Goal: Information Seeking & Learning: Learn about a topic

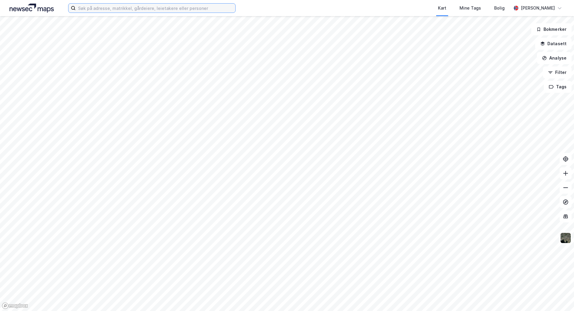
click at [97, 10] on input at bounding box center [156, 8] width 160 height 9
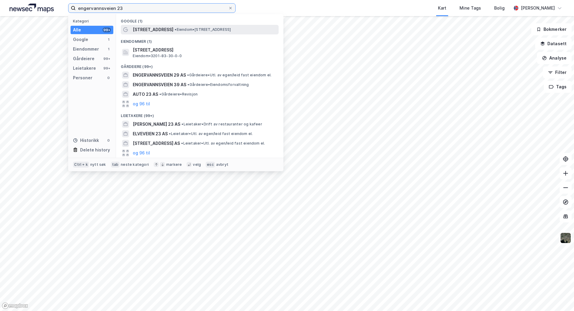
type input "engervannsveien 23"
click at [162, 27] on span "[STREET_ADDRESS]" at bounding box center [153, 29] width 41 height 7
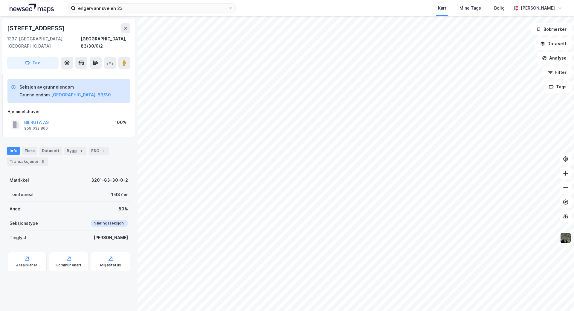
click at [34, 126] on div "959 032 866" at bounding box center [36, 128] width 24 height 5
click at [0, 0] on button "BILRUTA AS" at bounding box center [0, 0] width 0 height 0
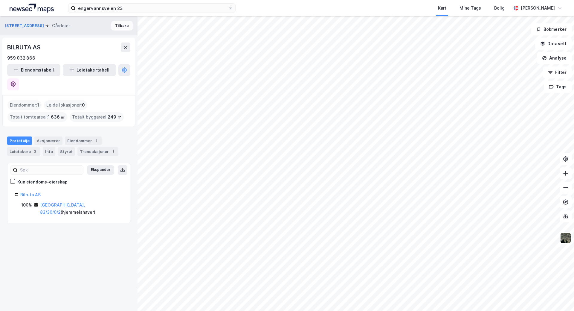
click at [116, 24] on button "Tilbake" at bounding box center [122, 26] width 22 height 10
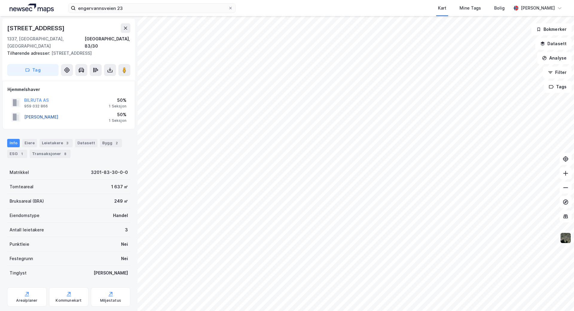
click at [0, 0] on button "[PERSON_NAME]" at bounding box center [0, 0] width 0 height 0
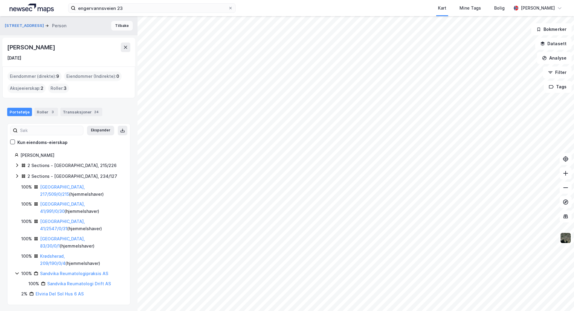
click at [120, 26] on button "Tilbake" at bounding box center [122, 26] width 22 height 10
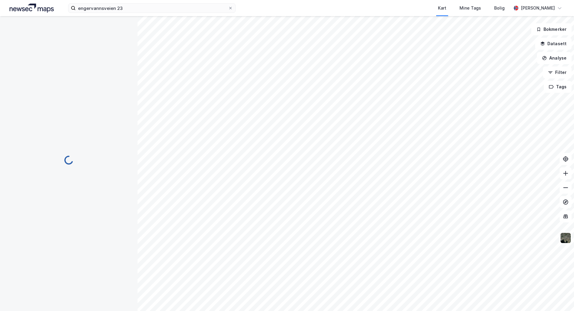
click at [121, 26] on div at bounding box center [68, 160] width 123 height 288
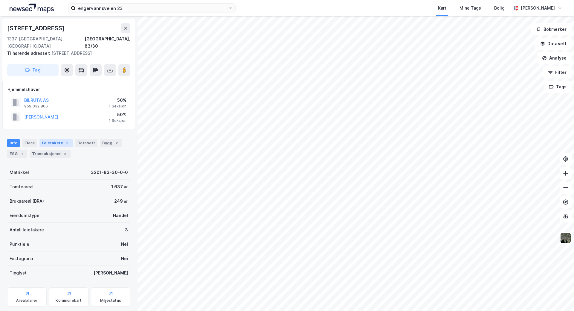
click at [50, 139] on div "Leietakere 3" at bounding box center [55, 143] width 33 height 8
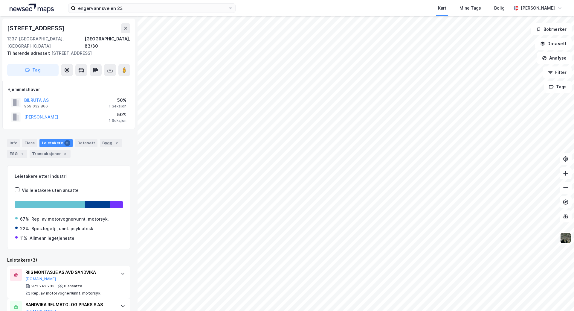
click at [28, 140] on div "Info [PERSON_NAME] 3 Datasett Bygg 2 ESG 1 Transaksjoner 8" at bounding box center [68, 148] width 123 height 19
click at [28, 139] on div "Eiere" at bounding box center [29, 143] width 15 height 8
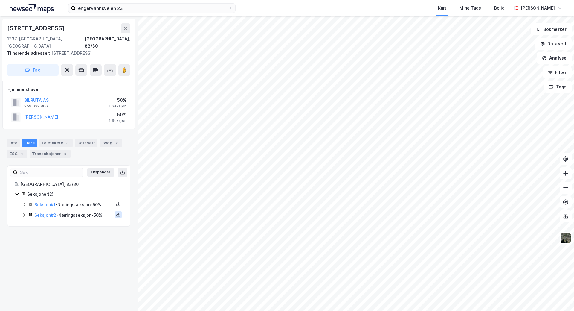
click at [116, 212] on icon at bounding box center [118, 214] width 5 height 5
click at [39, 212] on link "Seksjon # 2" at bounding box center [45, 214] width 22 height 5
